Goal: Navigation & Orientation: Find specific page/section

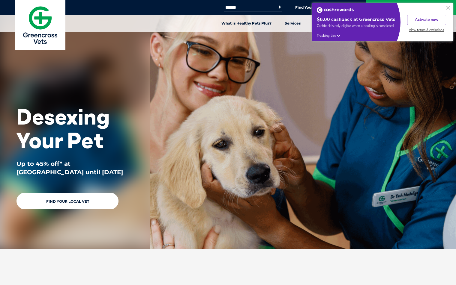
drag, startPoint x: 37, startPoint y: 163, endPoint x: 91, endPoint y: 164, distance: 53.7
click at [91, 164] on p "Up to 45% off* at [GEOGRAPHIC_DATA] until [DATE]" at bounding box center [74, 168] width 117 height 17
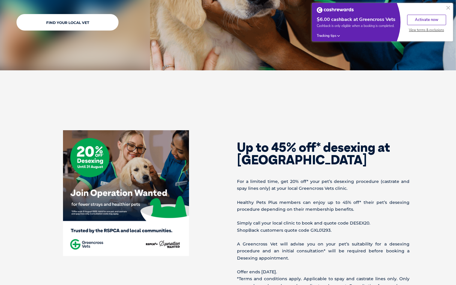
scroll to position [129, 0]
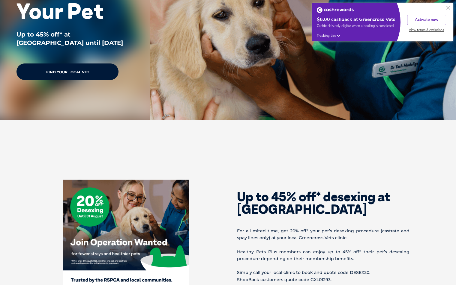
click at [73, 79] on link "Find Your Local Vet" at bounding box center [67, 72] width 102 height 16
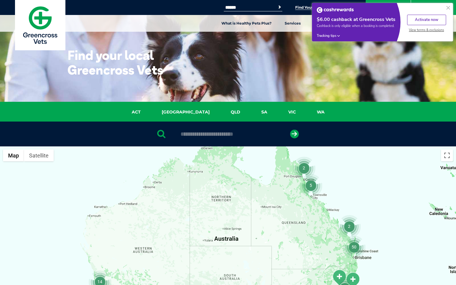
click at [213, 135] on input "text" at bounding box center [227, 134] width 100 height 6
click at [234, 134] on input "*********" at bounding box center [227, 134] width 100 height 6
click at [295, 136] on icon "submit" at bounding box center [294, 134] width 9 height 9
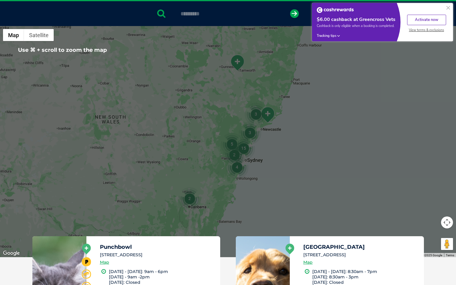
scroll to position [123, 0]
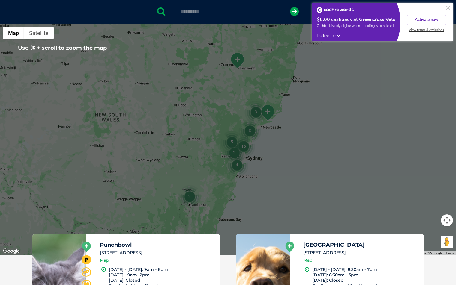
click at [241, 13] on input "*********" at bounding box center [227, 12] width 100 height 6
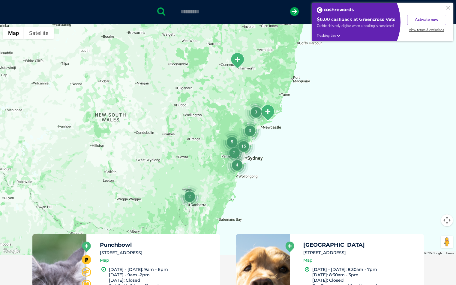
click at [241, 13] on input "*********" at bounding box center [227, 12] width 100 height 6
type input "****"
click at [290, 7] on button "submit" at bounding box center [294, 11] width 9 height 9
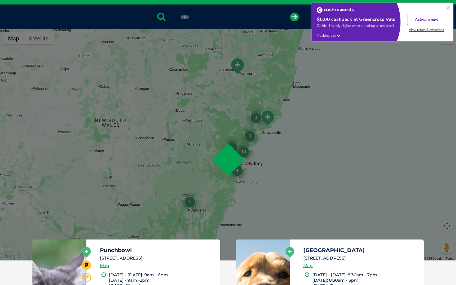
scroll to position [117, 0]
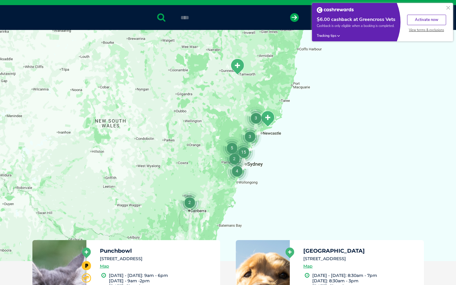
click at [449, 7] on button at bounding box center [447, 7] width 7 height 7
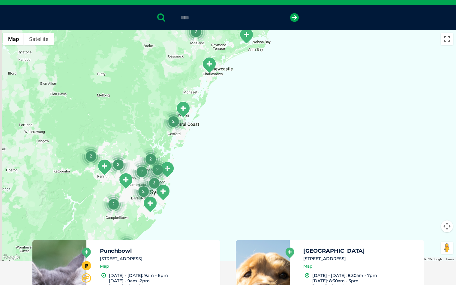
drag, startPoint x: 248, startPoint y: 148, endPoint x: 343, endPoint y: 130, distance: 96.0
click at [343, 130] on div at bounding box center [228, 145] width 456 height 231
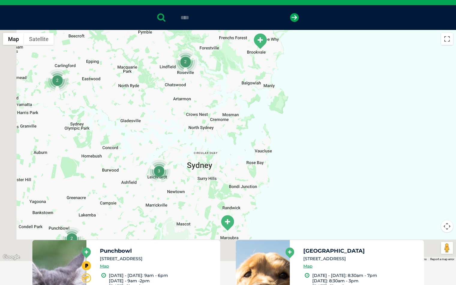
drag, startPoint x: 214, startPoint y: 171, endPoint x: 397, endPoint y: 93, distance: 199.0
click at [395, 94] on div at bounding box center [228, 145] width 456 height 231
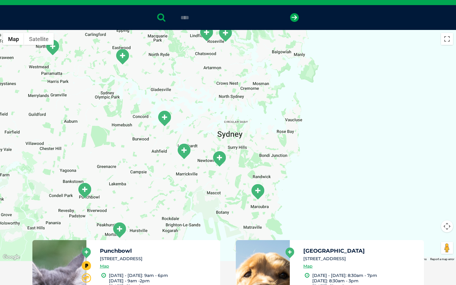
drag, startPoint x: 330, startPoint y: 137, endPoint x: 351, endPoint y: 125, distance: 24.7
click at [351, 125] on div at bounding box center [228, 145] width 456 height 231
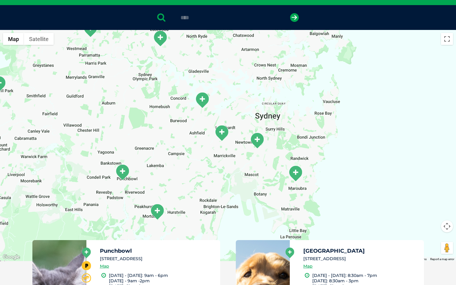
drag, startPoint x: 204, startPoint y: 147, endPoint x: 198, endPoint y: 156, distance: 10.8
click at [198, 156] on div at bounding box center [228, 145] width 456 height 231
drag, startPoint x: 151, startPoint y: 175, endPoint x: 219, endPoint y: 159, distance: 69.9
click at [219, 159] on div at bounding box center [228, 145] width 456 height 231
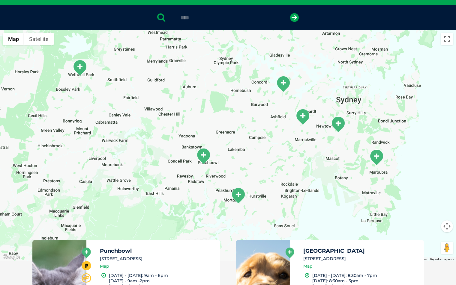
click at [205, 158] on img "Punchbowl" at bounding box center [203, 156] width 15 height 16
